Goal: Communication & Community: Answer question/provide support

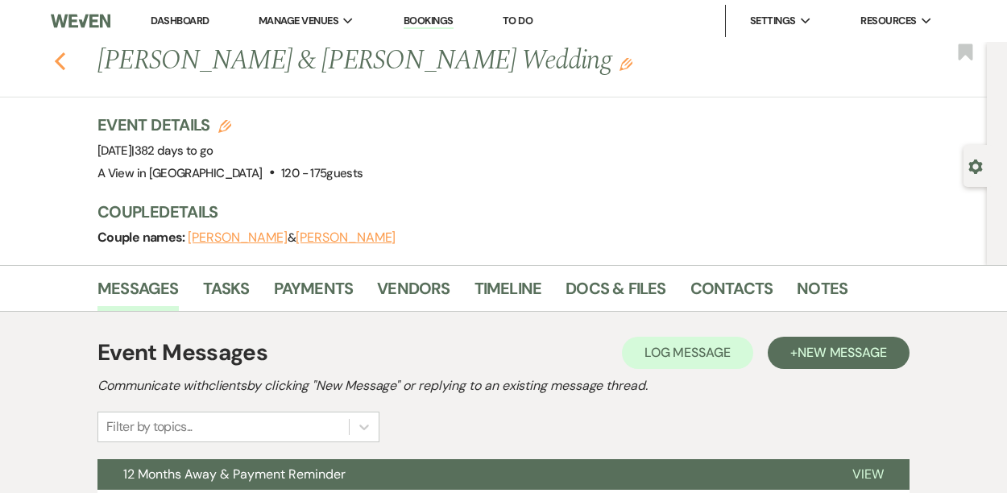
click at [54, 55] on icon "Previous" at bounding box center [60, 61] width 12 height 19
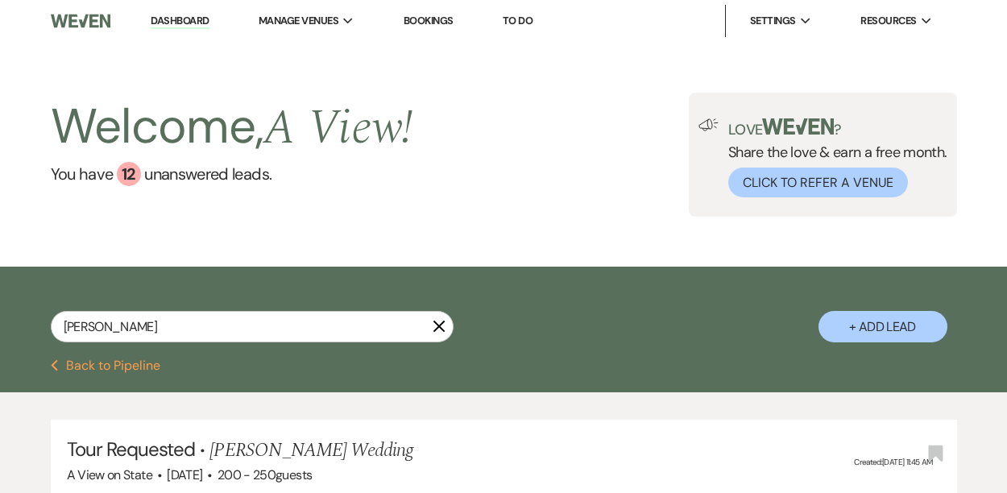
click at [441, 329] on use "button" at bounding box center [439, 327] width 12 height 12
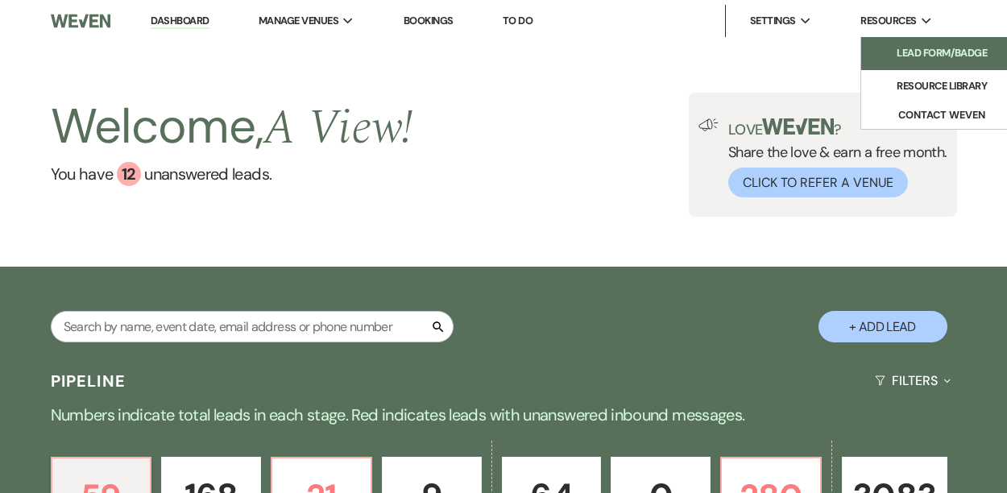
click at [890, 52] on li "Lead Form/Badge" at bounding box center [941, 53] width 145 height 16
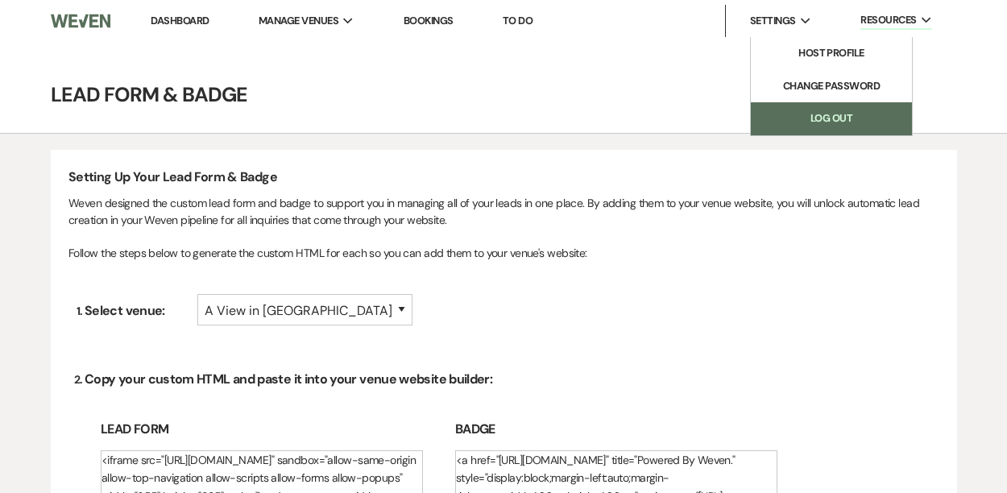
click at [827, 122] on link "Log Out" at bounding box center [831, 118] width 161 height 32
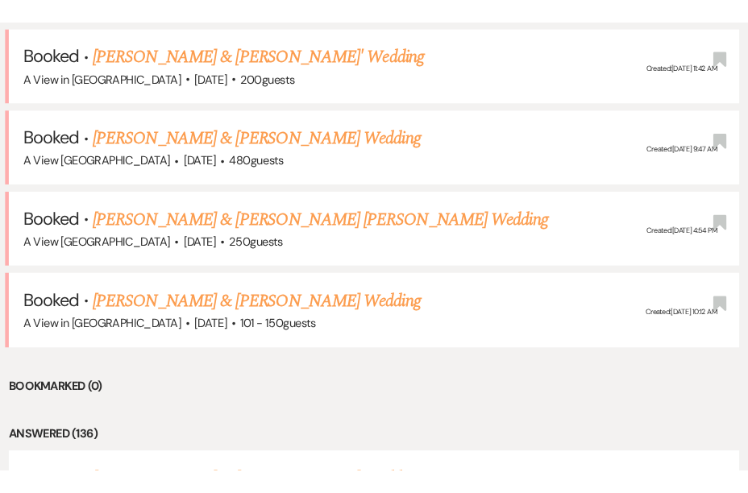
scroll to position [954, 0]
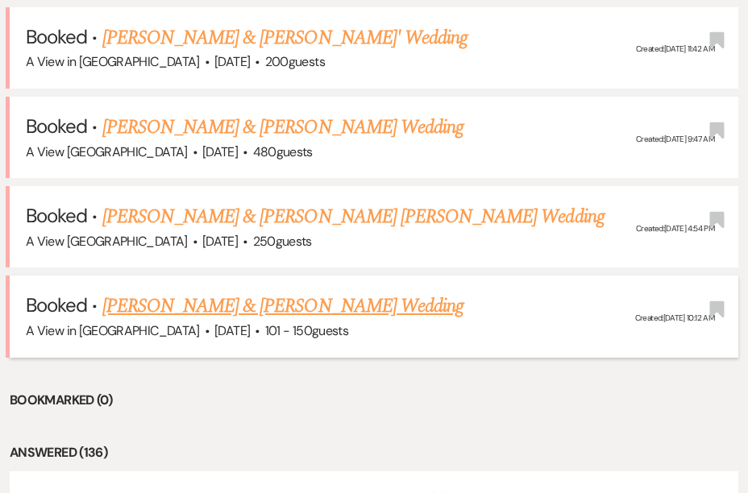
click at [178, 300] on link "Abby Kjos & Juan Espinoza's Wedding" at bounding box center [282, 306] width 361 height 29
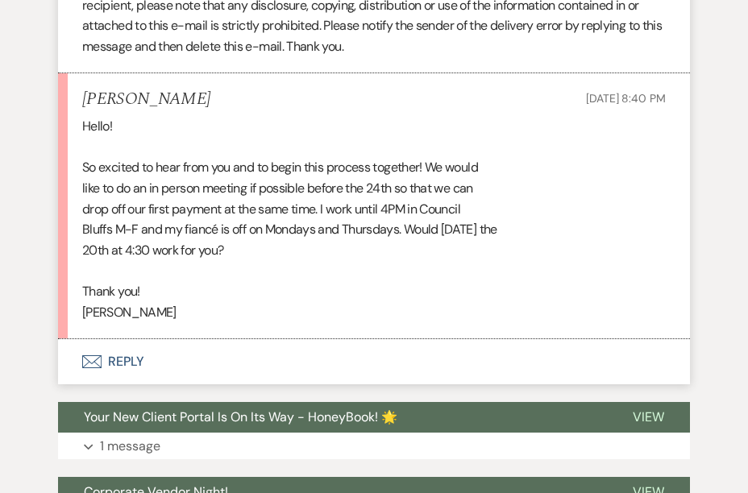
scroll to position [1534, 0]
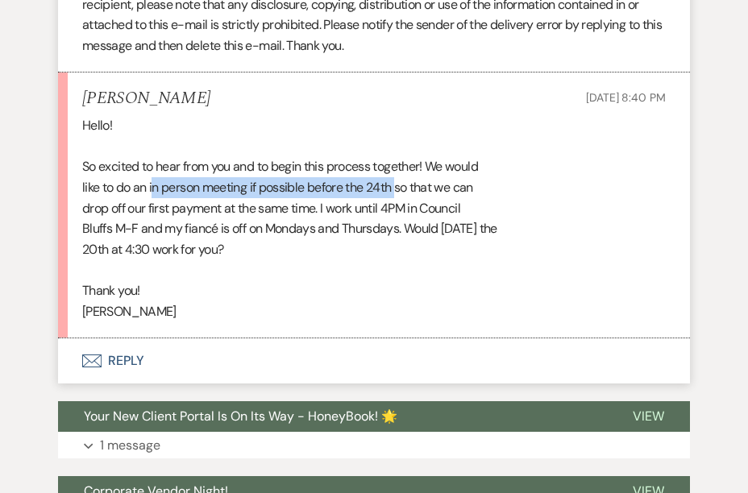
drag, startPoint x: 156, startPoint y: 192, endPoint x: 399, endPoint y: 194, distance: 242.5
click at [399, 194] on div "Hello! So excited to hear from you and to begin this process together! We would…" at bounding box center [373, 218] width 583 height 206
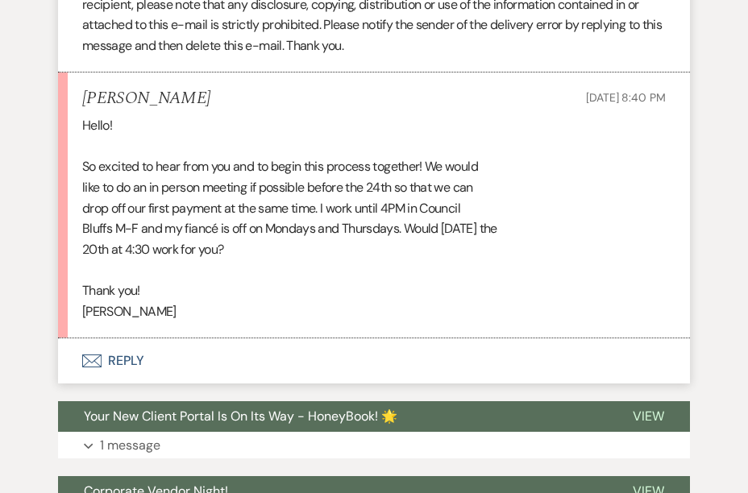
click at [295, 250] on div "Hello! So excited to hear from you and to begin this process together! We would…" at bounding box center [373, 218] width 583 height 206
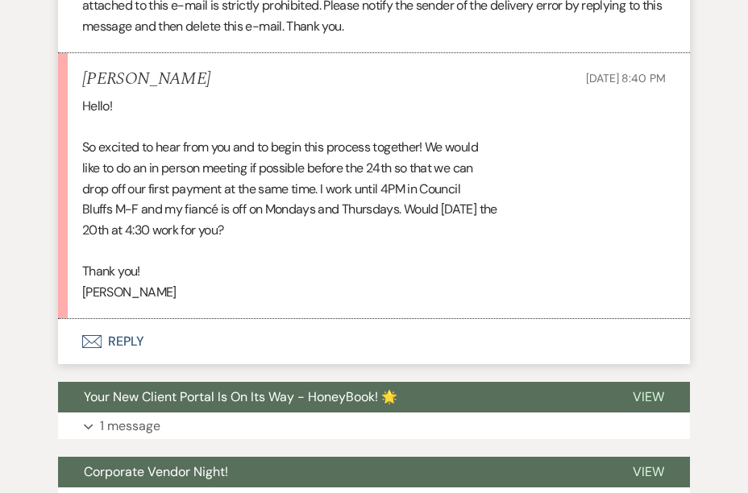
scroll to position [1555, 0]
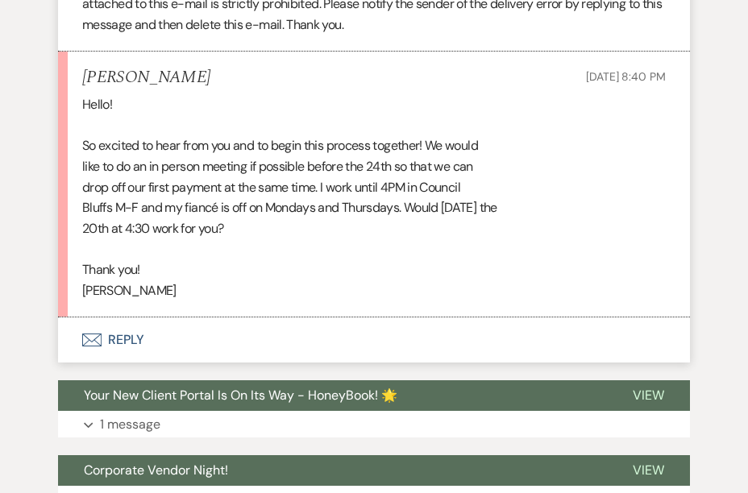
click at [129, 342] on button "Envelope Reply" at bounding box center [374, 339] width 632 height 45
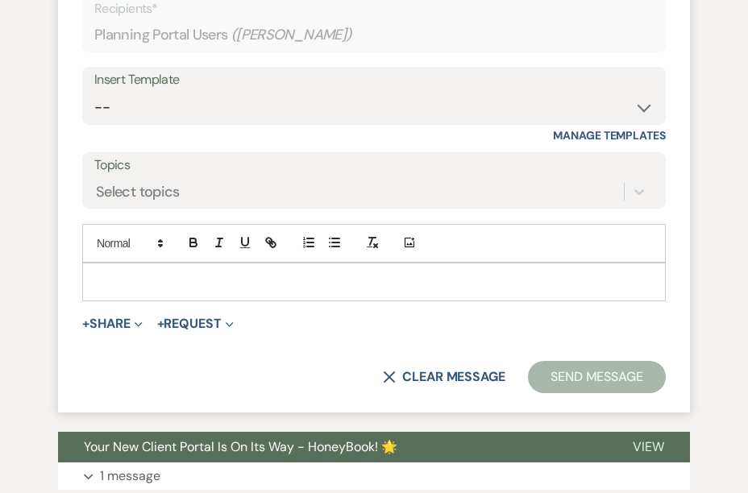
scroll to position [1954, 0]
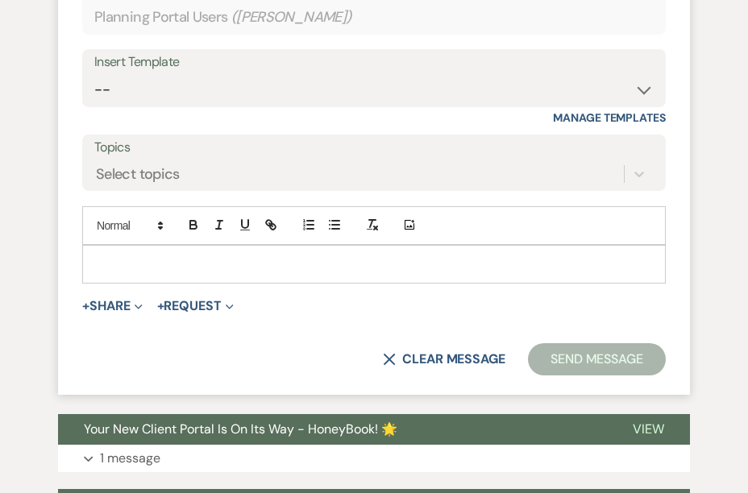
click at [184, 274] on div at bounding box center [374, 264] width 582 height 37
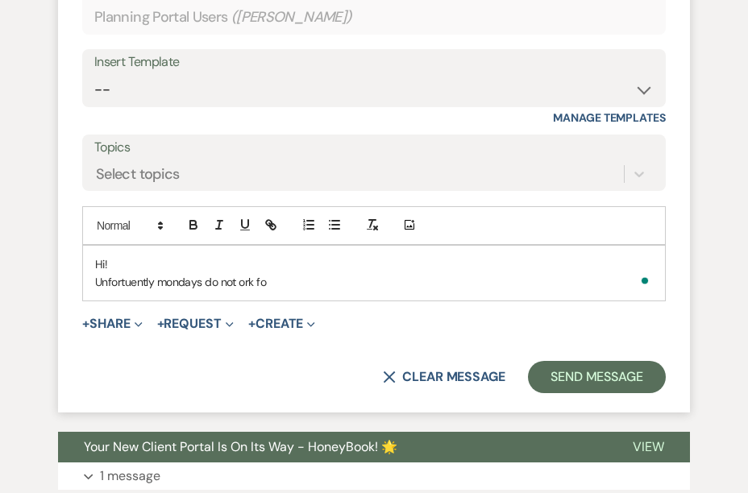
click at [222, 288] on p "Unfortuently mondays do not ork fo" at bounding box center [373, 282] width 557 height 18
click at [236, 284] on p "What about October 29th? were in office" at bounding box center [373, 282] width 557 height 18
click at [312, 283] on p "What about October 29th? Were in office" at bounding box center [373, 282] width 557 height 18
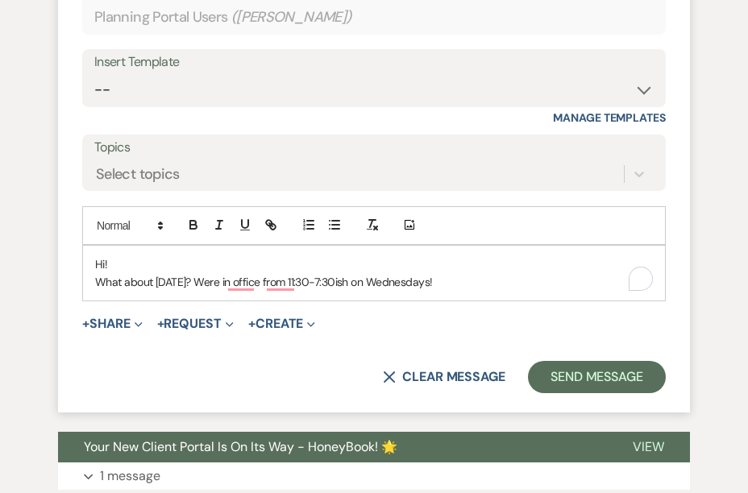
click at [240, 286] on p "What about October 29th? Were in office from 11:30-7:30ish on Wednesdays!" at bounding box center [373, 282] width 557 height 18
click at [245, 280] on p "What about October 29th? Were in office from 11:30-7:30ish on Wednesdays!" at bounding box center [373, 282] width 557 height 18
click at [286, 286] on p "What about October 29th? We're in office from 11:30-7:30ish on Wednesdays!" at bounding box center [373, 282] width 557 height 18
click at [500, 287] on p "What about October 29th? We're in the office from 11:30-7:30ish on Wednesdays!" at bounding box center [373, 282] width 557 height 18
click at [420, 280] on p "What about October 29th? We're in the office from 11:30-7:30ish on Wednesdays!" at bounding box center [373, 282] width 557 height 18
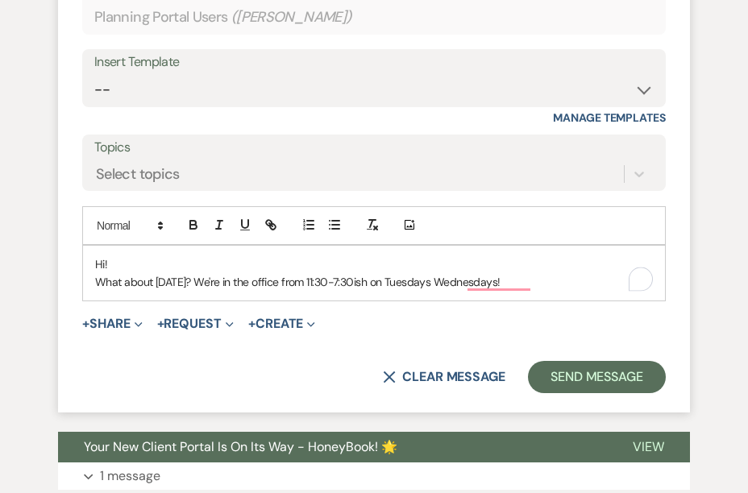
click at [465, 280] on p "What about October 29th? We're in the office from 11:30-7:30ish on Tuesdays Wed…" at bounding box center [373, 282] width 557 height 18
click at [560, 283] on p "What about October 29th? We're in the office from 11:30-7:30ish on Tuesdays and…" at bounding box center [373, 282] width 557 height 18
click at [96, 280] on p "What about October 29th? We're in the office from 11:30-7:30ish on Tuesdays and…" at bounding box center [373, 282] width 557 height 18
click at [121, 279] on p "Amaxing!! What about October 29th? We're in the office from 11:30-7:30ish on Tu…" at bounding box center [373, 282] width 557 height 18
click at [609, 280] on p "Amazing!! What about October 29th? We're in the office from 11:30-7:30ish on Tu…" at bounding box center [373, 282] width 557 height 18
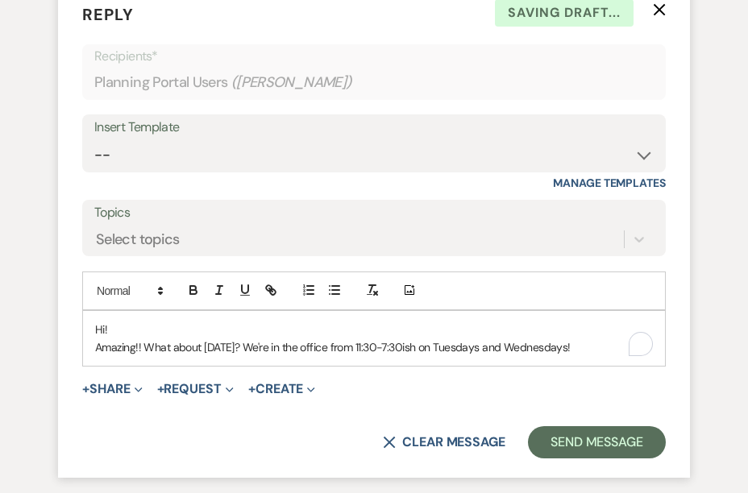
scroll to position [1882, 0]
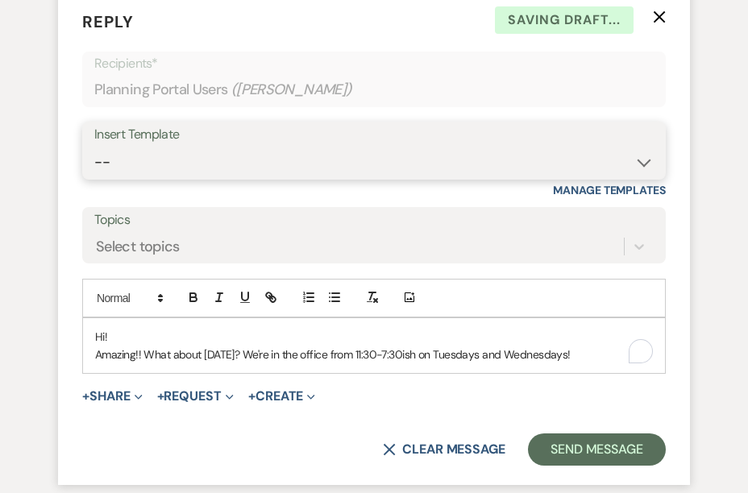
click at [564, 159] on select "-- Tour Confirmation Contract (Pre-Booked Leads) Out of office Inquiry Email Al…" at bounding box center [373, 162] width 559 height 31
drag, startPoint x: 610, startPoint y: 357, endPoint x: 15, endPoint y: 339, distance: 594.7
copy div "Hi! Amazing!! What about October 29th? We're in the office from 11:30-7:30ish o…"
click at [140, 166] on select "-- Tour Confirmation Contract (Pre-Booked Leads) Out of office Inquiry Email Al…" at bounding box center [373, 162] width 559 height 31
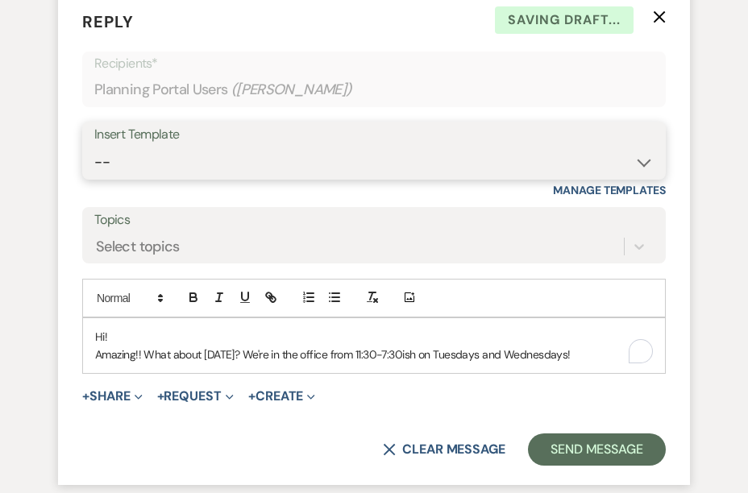
select select "6177"
click at [94, 147] on select "-- Tour Confirmation Contract (Pre-Booked Leads) Out of office Inquiry Email Al…" at bounding box center [373, 162] width 559 height 31
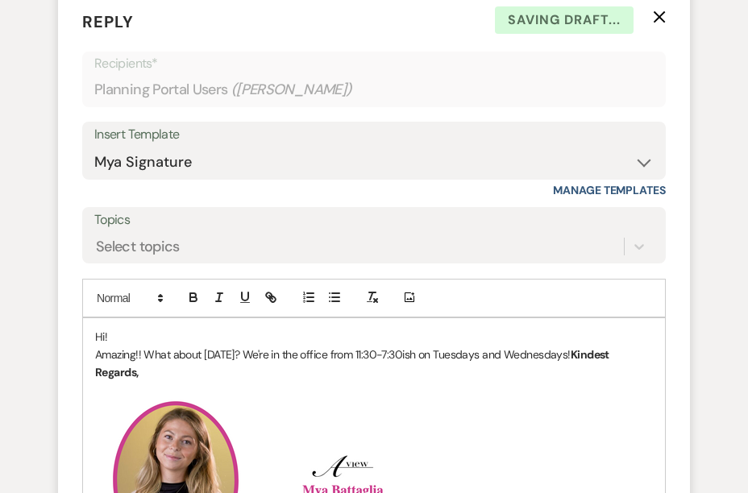
click at [193, 371] on p "Amazing!! What about October 29th? We're in the office from 11:30-7:30ish on Tu…" at bounding box center [373, 364] width 557 height 36
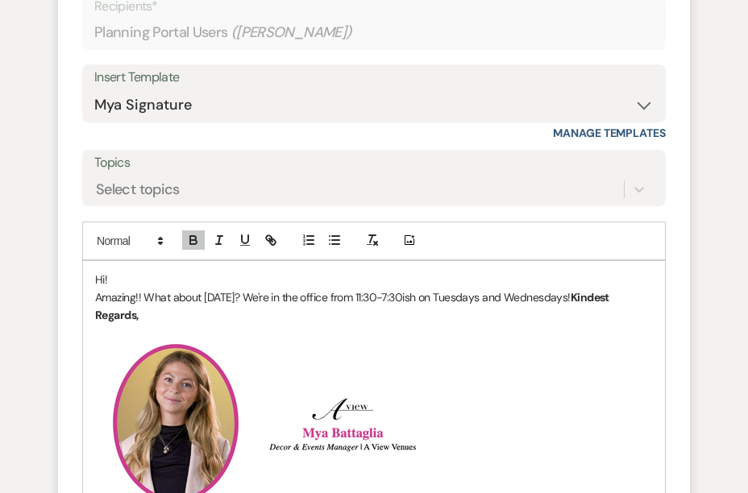
click at [602, 295] on strong "Kindest Regards," at bounding box center [353, 306] width 516 height 32
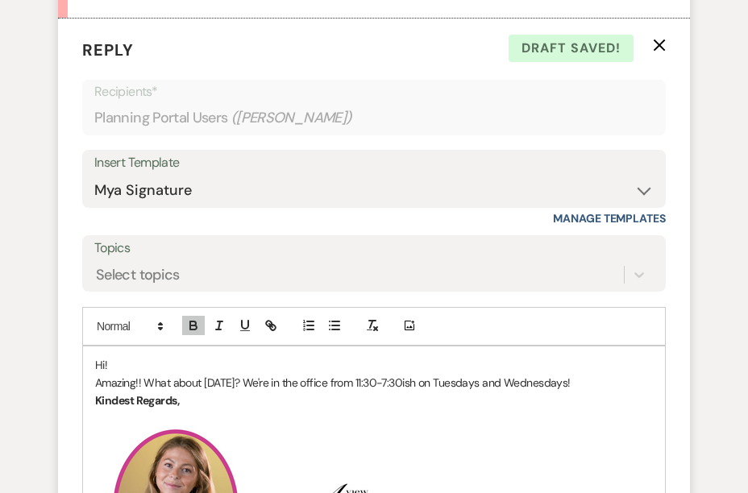
scroll to position [1854, 0]
click at [633, 383] on p "Amazing!! What about October 29th? We're in the office from 11:30-7:30ish on Tu…" at bounding box center [373, 382] width 557 height 18
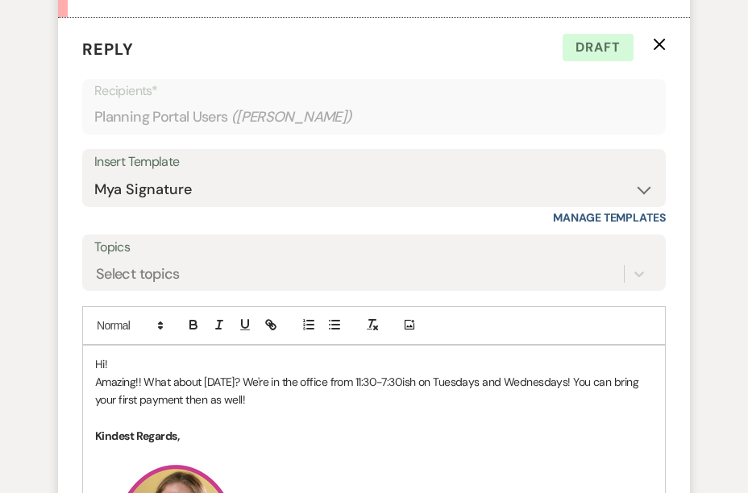
click at [292, 398] on p "Amazing!! What about October 29th? We're in the office from 11:30-7:30ish on Tu…" at bounding box center [373, 391] width 557 height 36
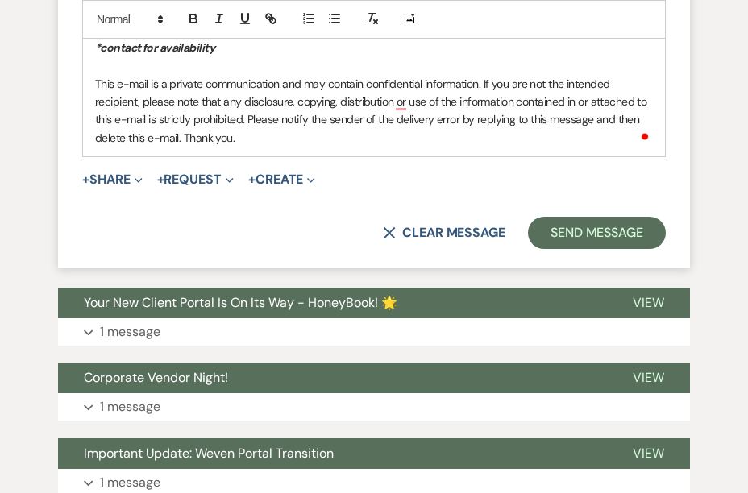
scroll to position [2623, 0]
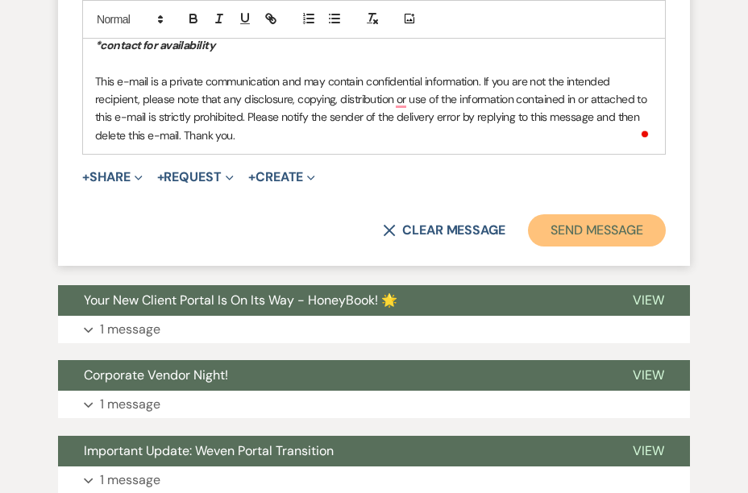
click at [639, 234] on button "Send Message" at bounding box center [597, 230] width 138 height 32
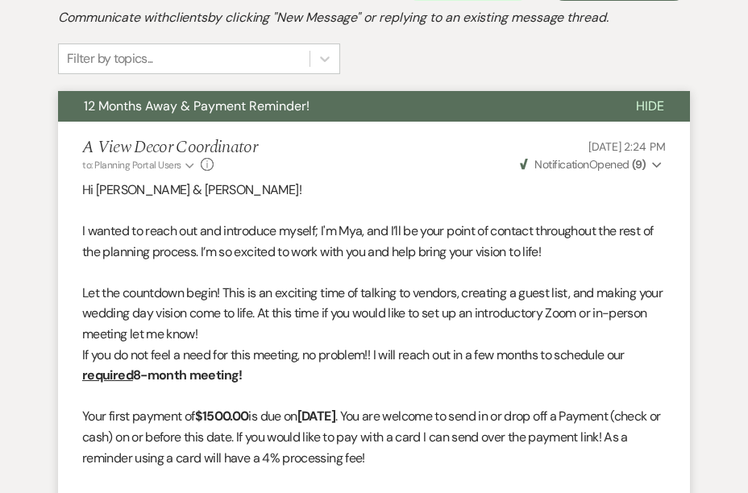
scroll to position [0, 0]
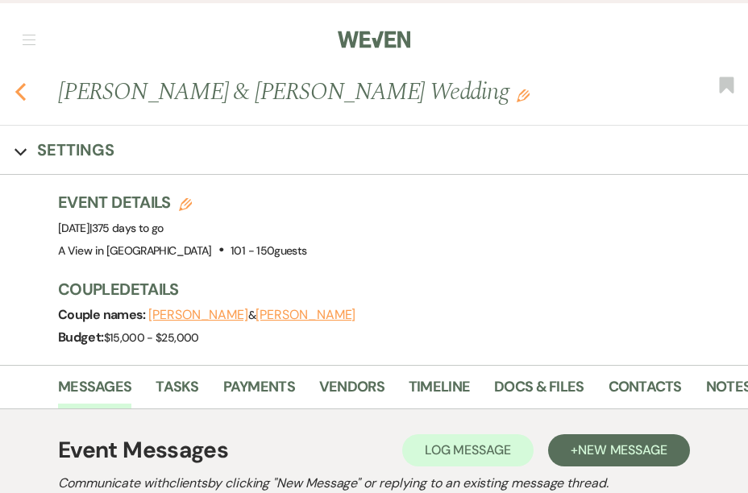
click at [19, 97] on icon "Previous" at bounding box center [20, 91] width 12 height 19
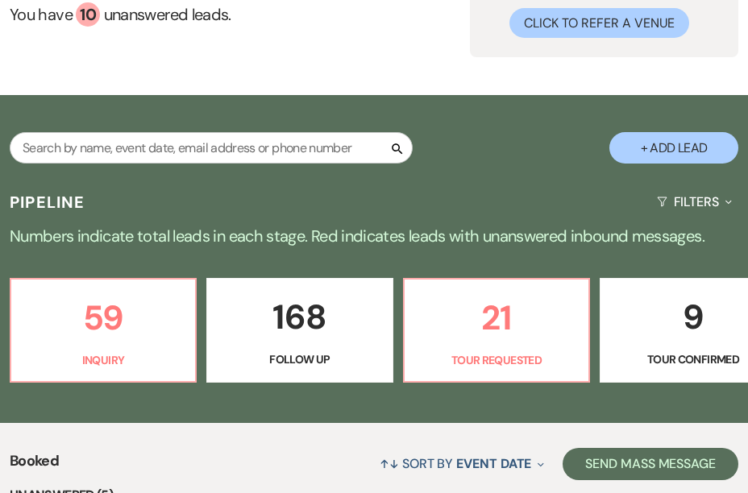
scroll to position [51, 0]
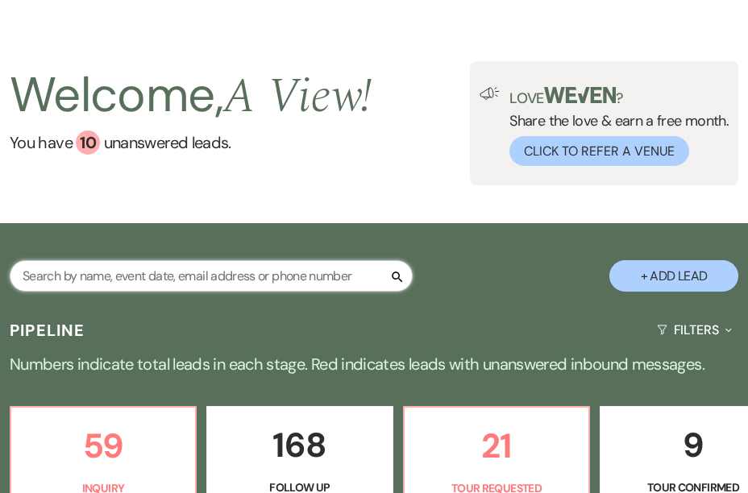
click at [183, 271] on input "text" at bounding box center [211, 275] width 403 height 31
type input "mccoy"
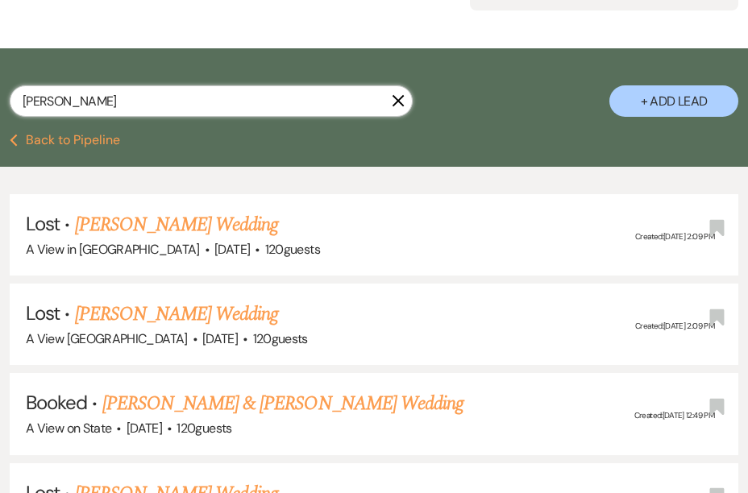
scroll to position [231, 0]
